Goal: Information Seeking & Learning: Learn about a topic

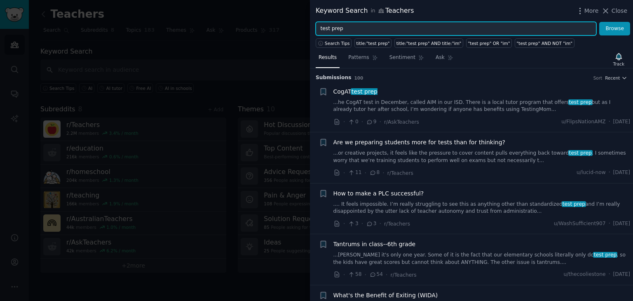
click at [352, 31] on input "test prep" at bounding box center [456, 29] width 281 height 14
type input "AI"
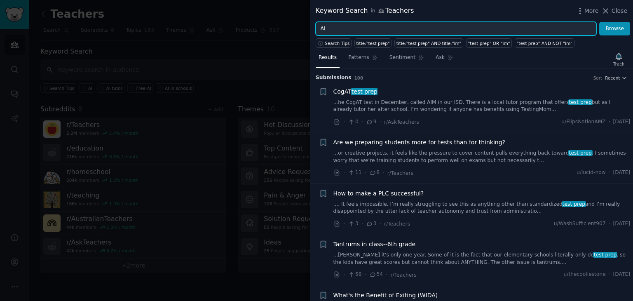
click at [599, 22] on button "Browse" at bounding box center [614, 29] width 31 height 14
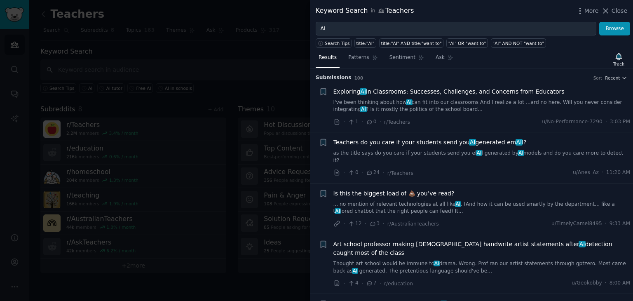
click at [352, 100] on link "I've been thinking about how AI can fit into our classrooms And I realize a lot…" at bounding box center [482, 106] width 297 height 14
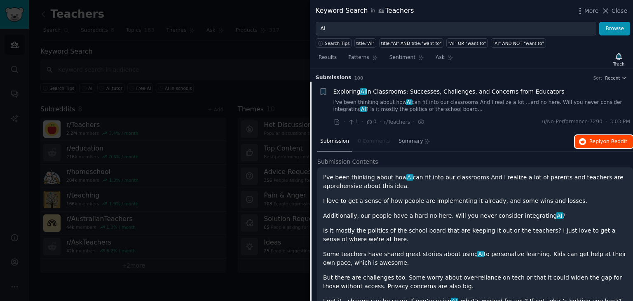
click at [619, 139] on span "on Reddit" at bounding box center [616, 142] width 24 height 6
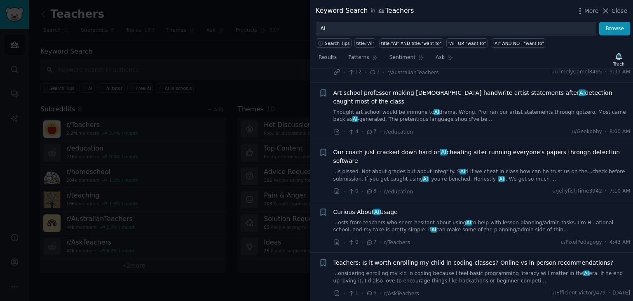
scroll to position [383, 0]
click at [351, 207] on span "Curious About AI Usage" at bounding box center [366, 211] width 64 height 9
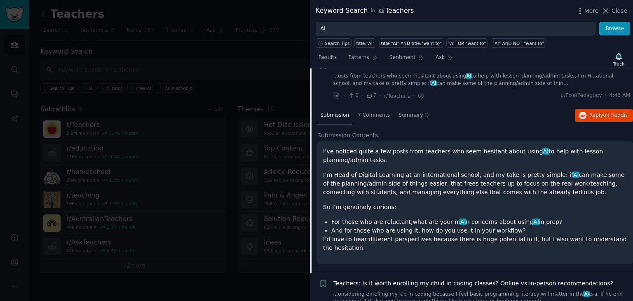
scroll to position [302, 0]
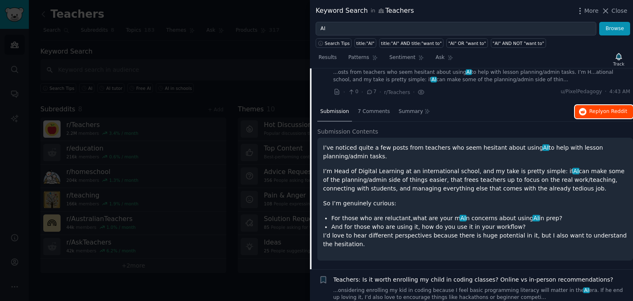
click at [600, 108] on span "Reply on Reddit" at bounding box center [609, 111] width 38 height 7
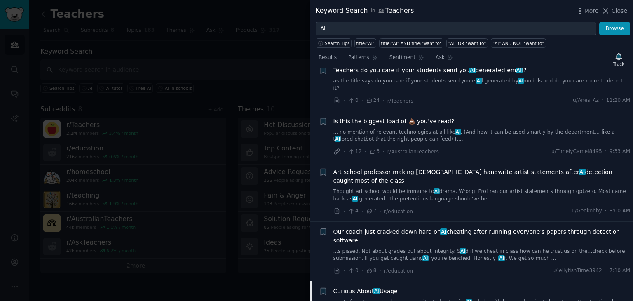
scroll to position [0, 0]
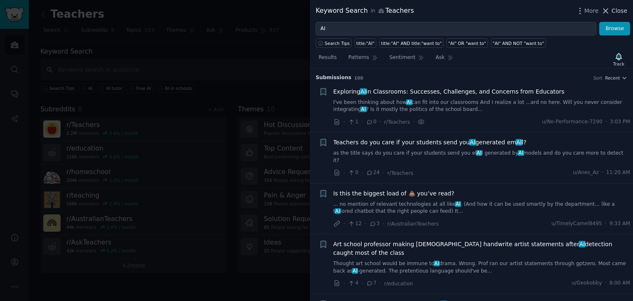
click at [607, 12] on icon at bounding box center [605, 11] width 9 height 9
